Goal: Task Accomplishment & Management: Use online tool/utility

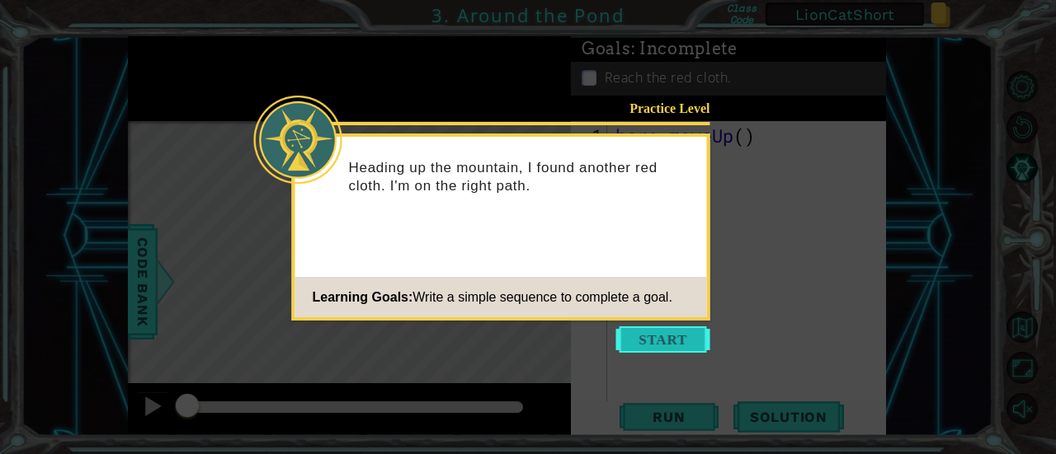
click at [668, 338] on button "Start" at bounding box center [663, 340] width 94 height 26
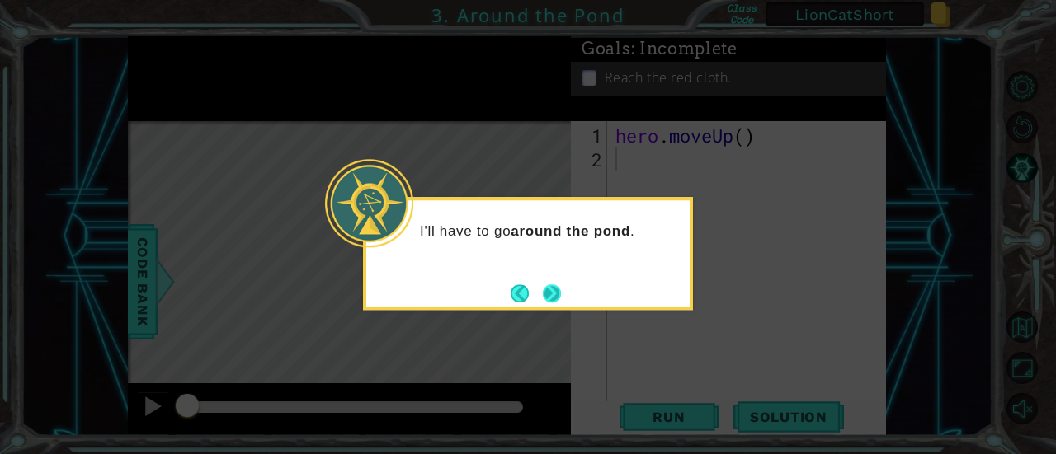
click at [549, 290] on button "Next" at bounding box center [551, 293] width 21 height 21
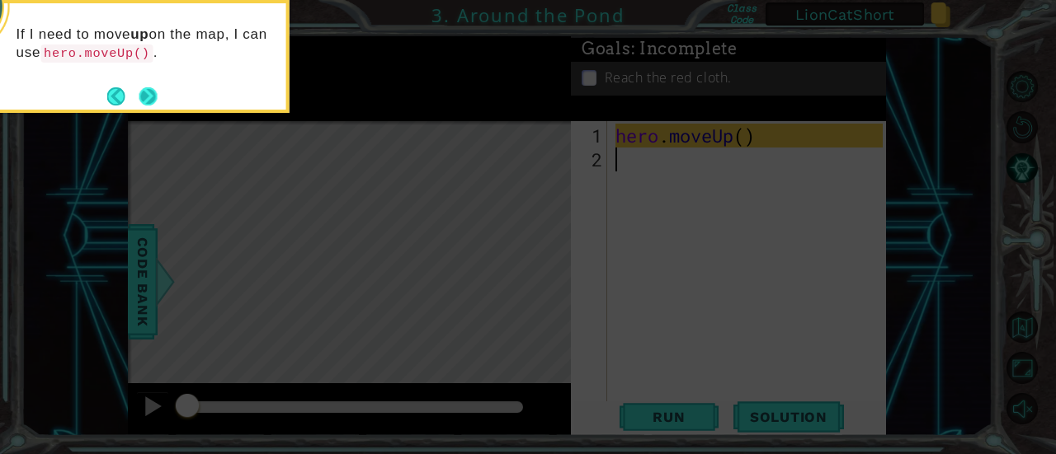
click at [147, 97] on button "Next" at bounding box center [148, 96] width 26 height 26
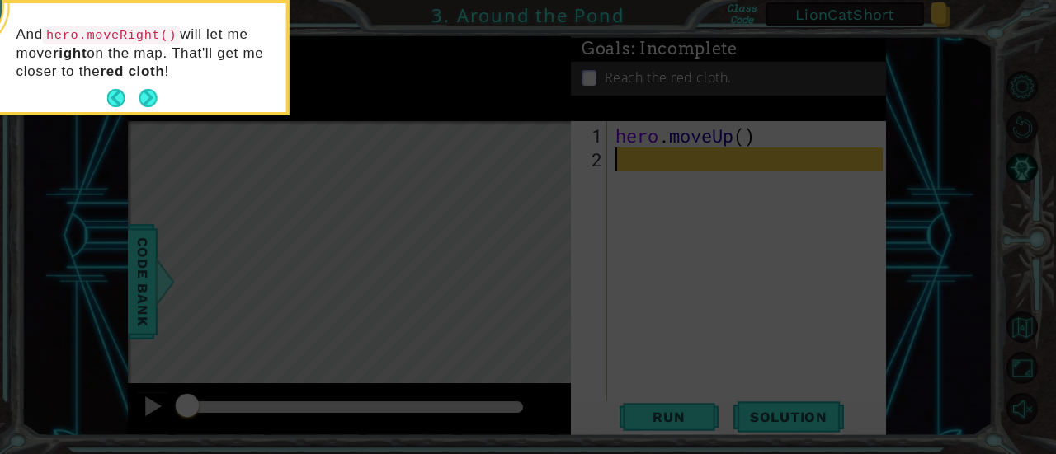
click at [147, 97] on button "Next" at bounding box center [147, 98] width 23 height 23
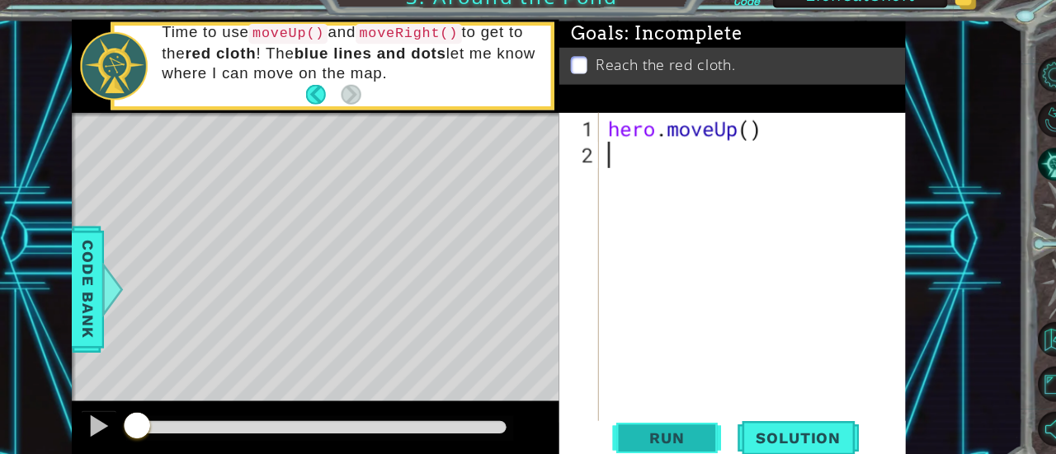
click at [676, 412] on span "Run" at bounding box center [668, 417] width 65 height 16
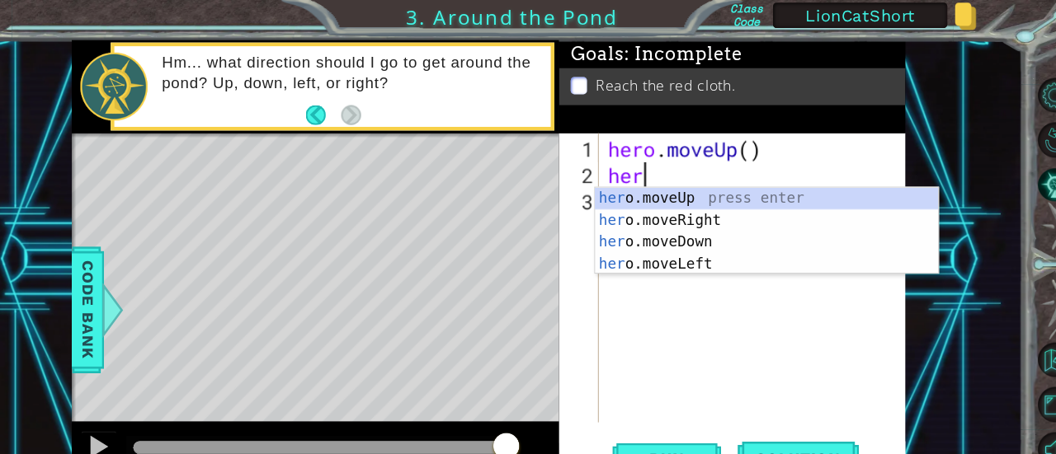
type textarea "hero"
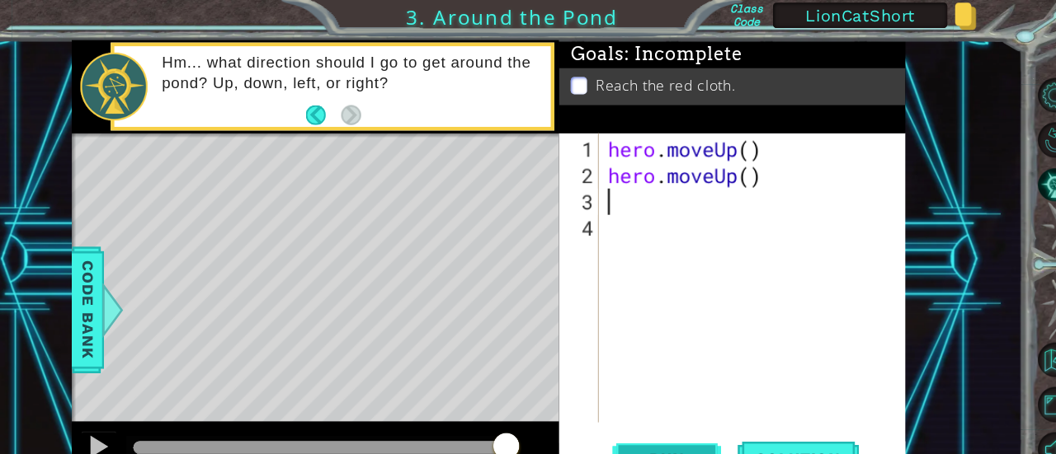
click at [669, 407] on button "Run" at bounding box center [668, 417] width 99 height 31
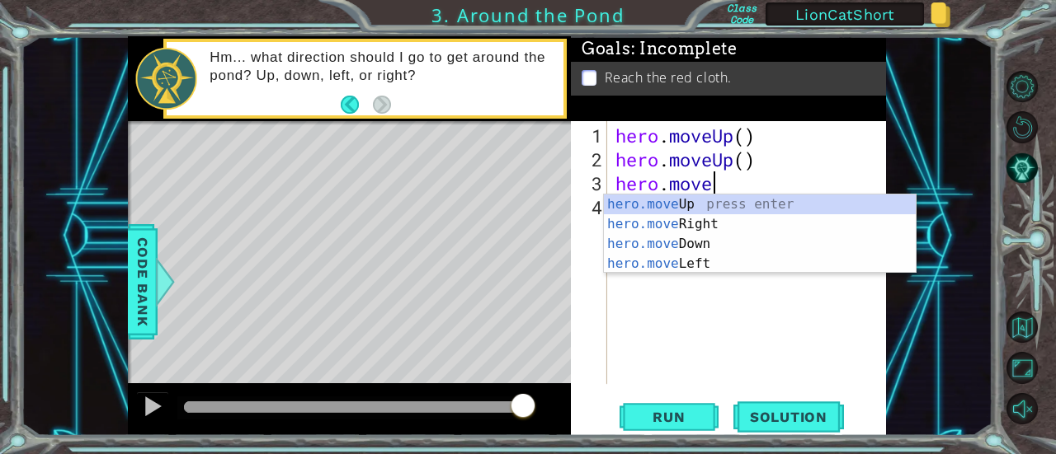
type textarea "hero.moveR"
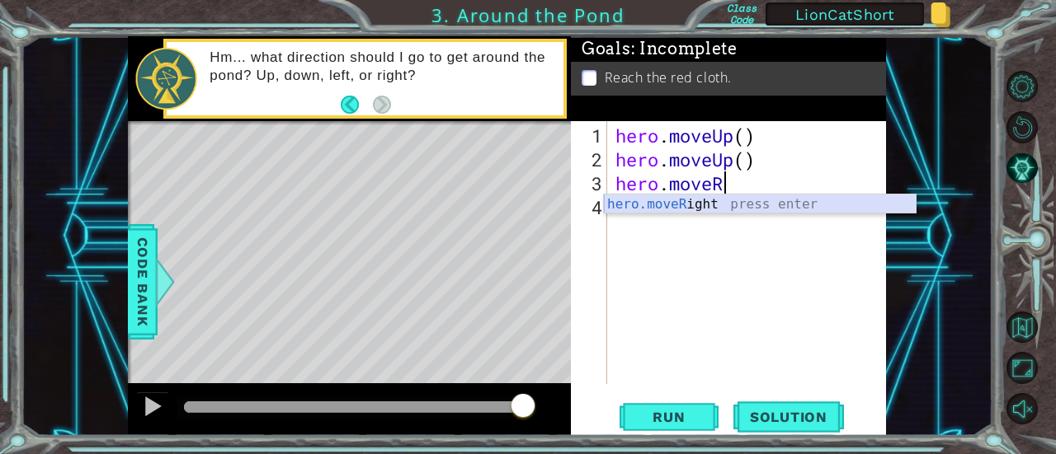
click at [845, 206] on div "hero.moveR ight press enter" at bounding box center [760, 224] width 313 height 59
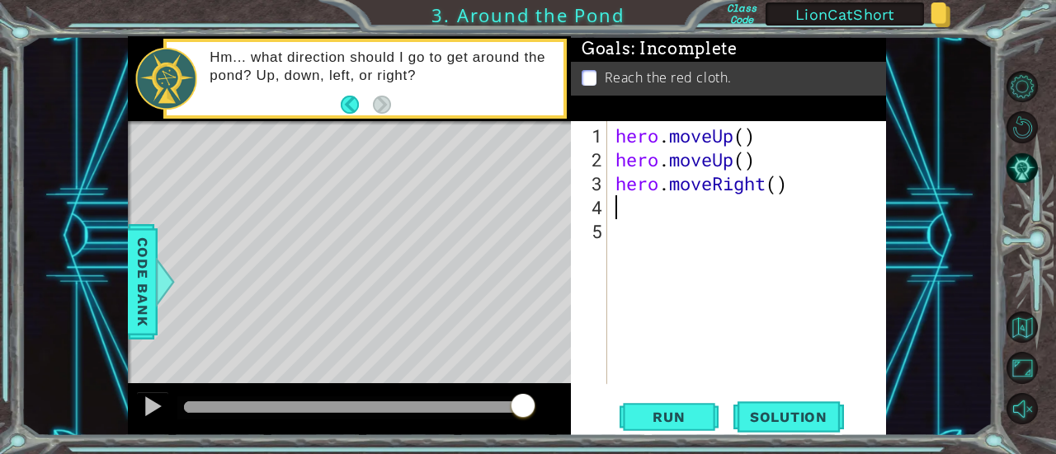
scroll to position [0, 0]
click at [666, 407] on button "Run" at bounding box center [668, 417] width 99 height 31
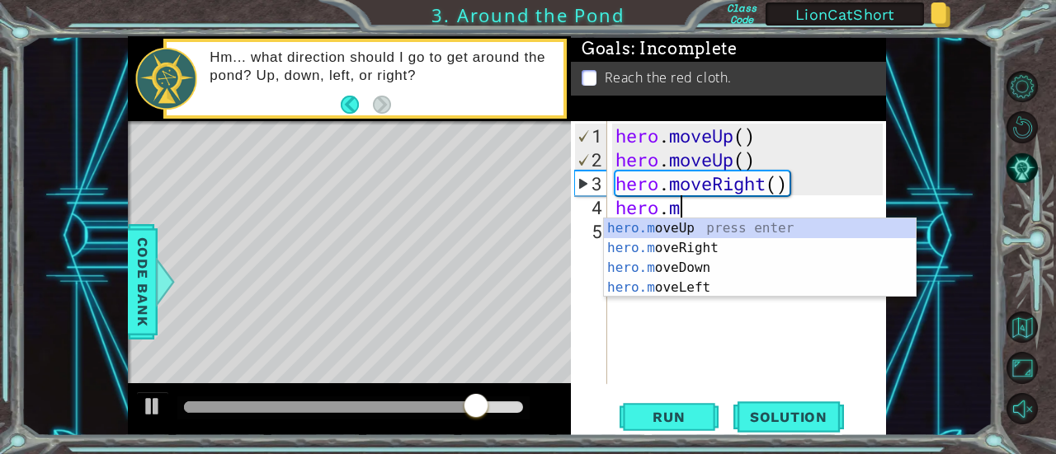
scroll to position [0, 2]
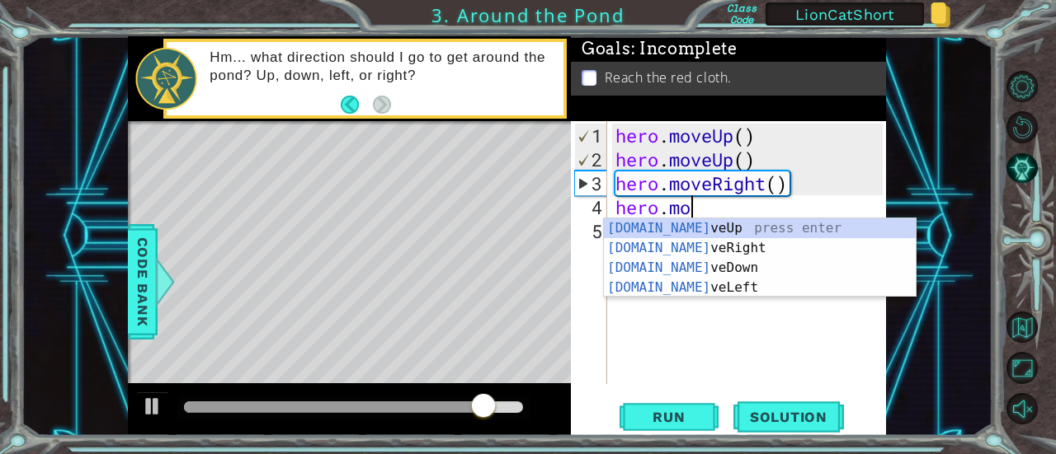
type textarea "hero.mov"
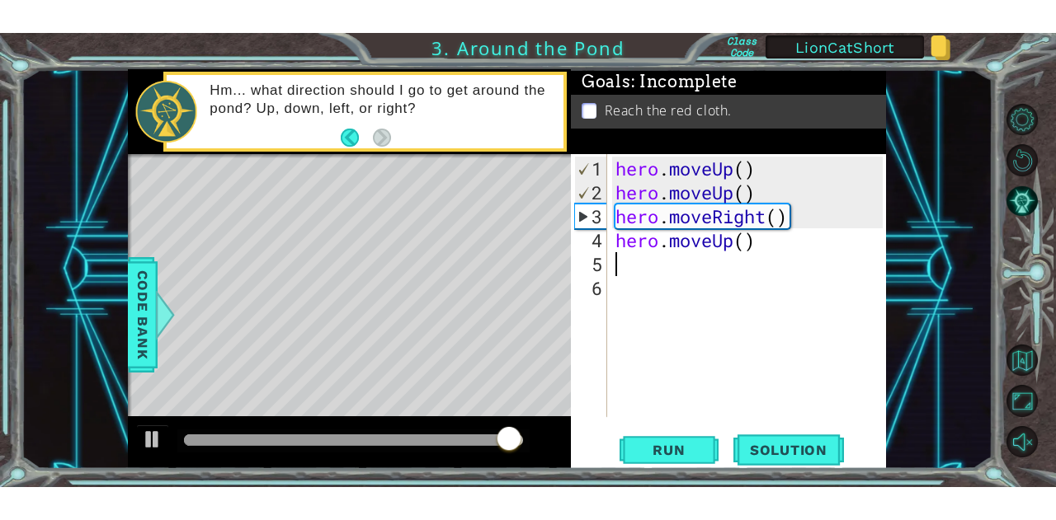
scroll to position [0, 0]
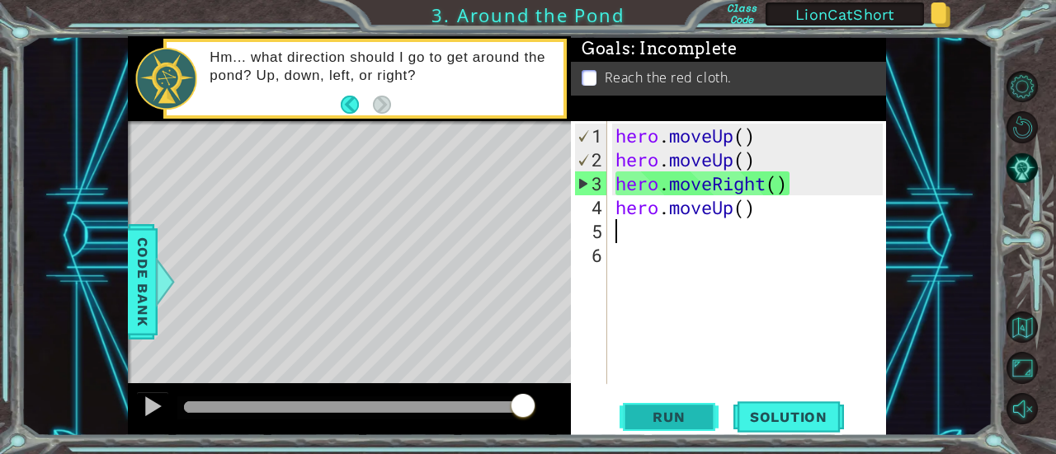
click at [654, 415] on span "Run" at bounding box center [668, 417] width 65 height 16
